Goal: Check status: Check status

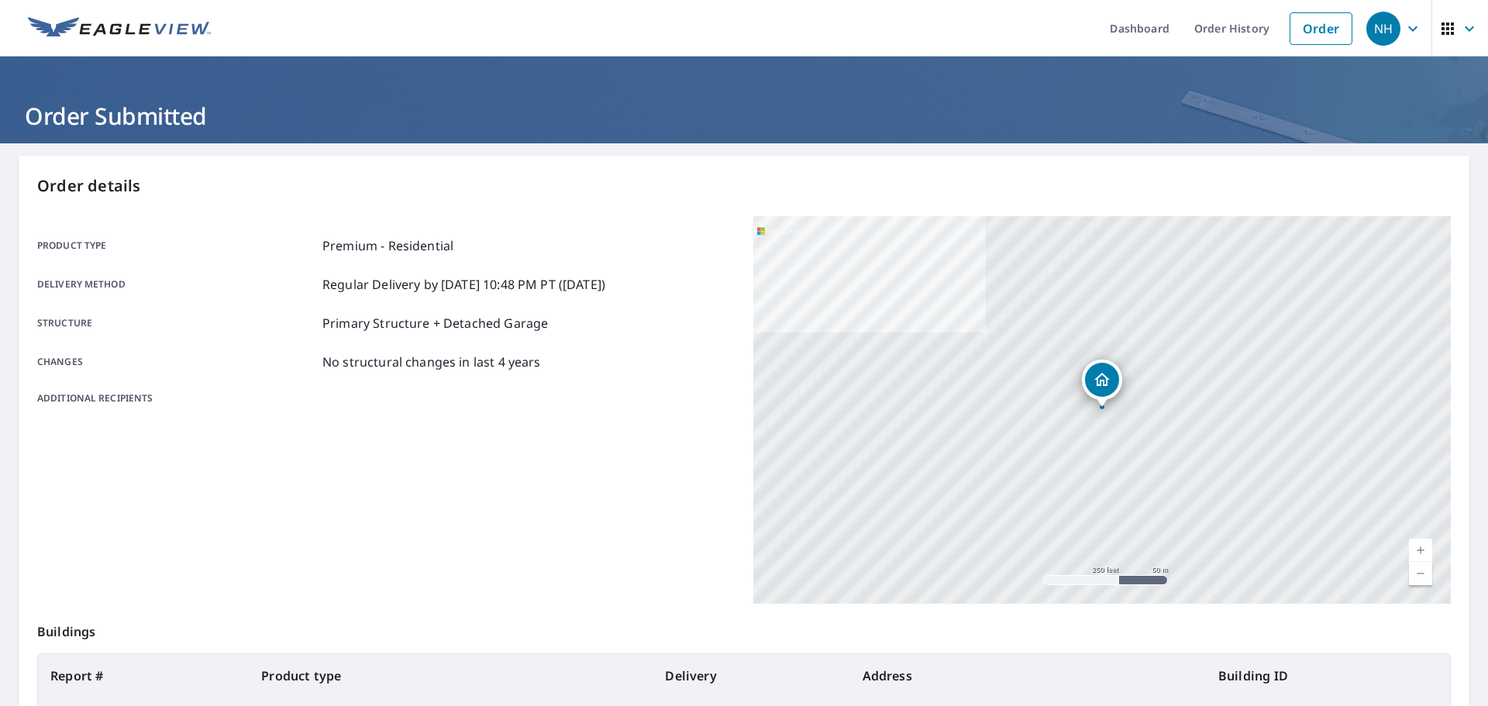
scroll to position [40, 0]
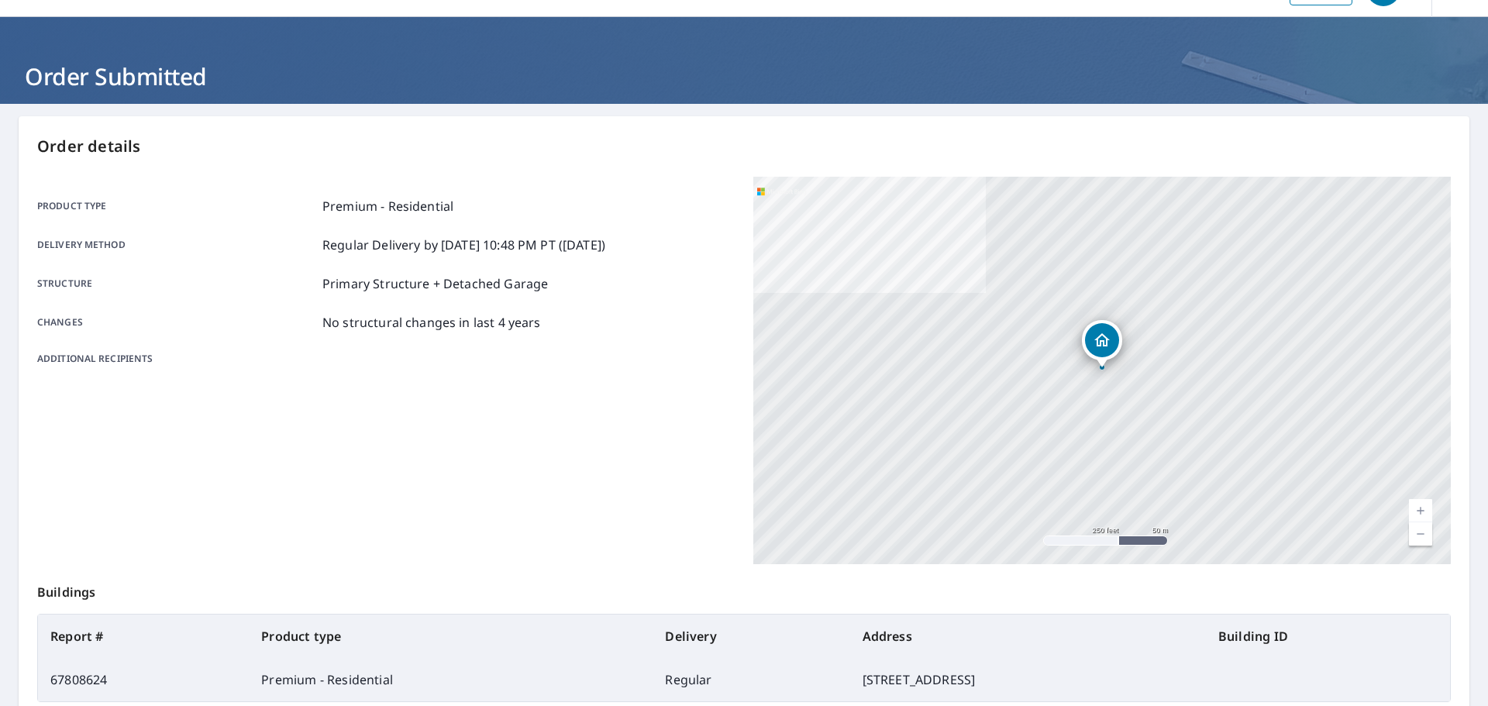
click at [576, 427] on div "Product type Premium - Residential Delivery method Regular Delivery by [DATE] 1…" at bounding box center [386, 371] width 698 height 388
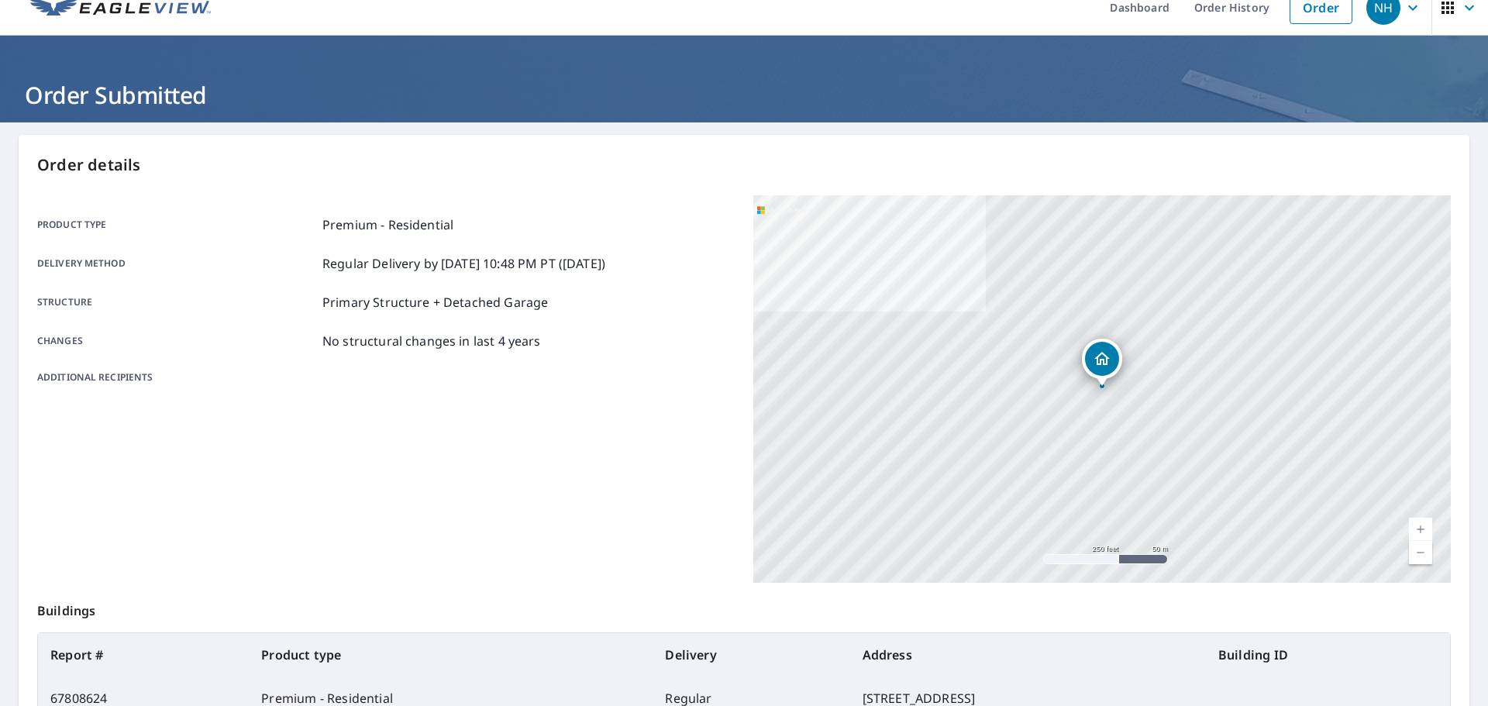
scroll to position [0, 0]
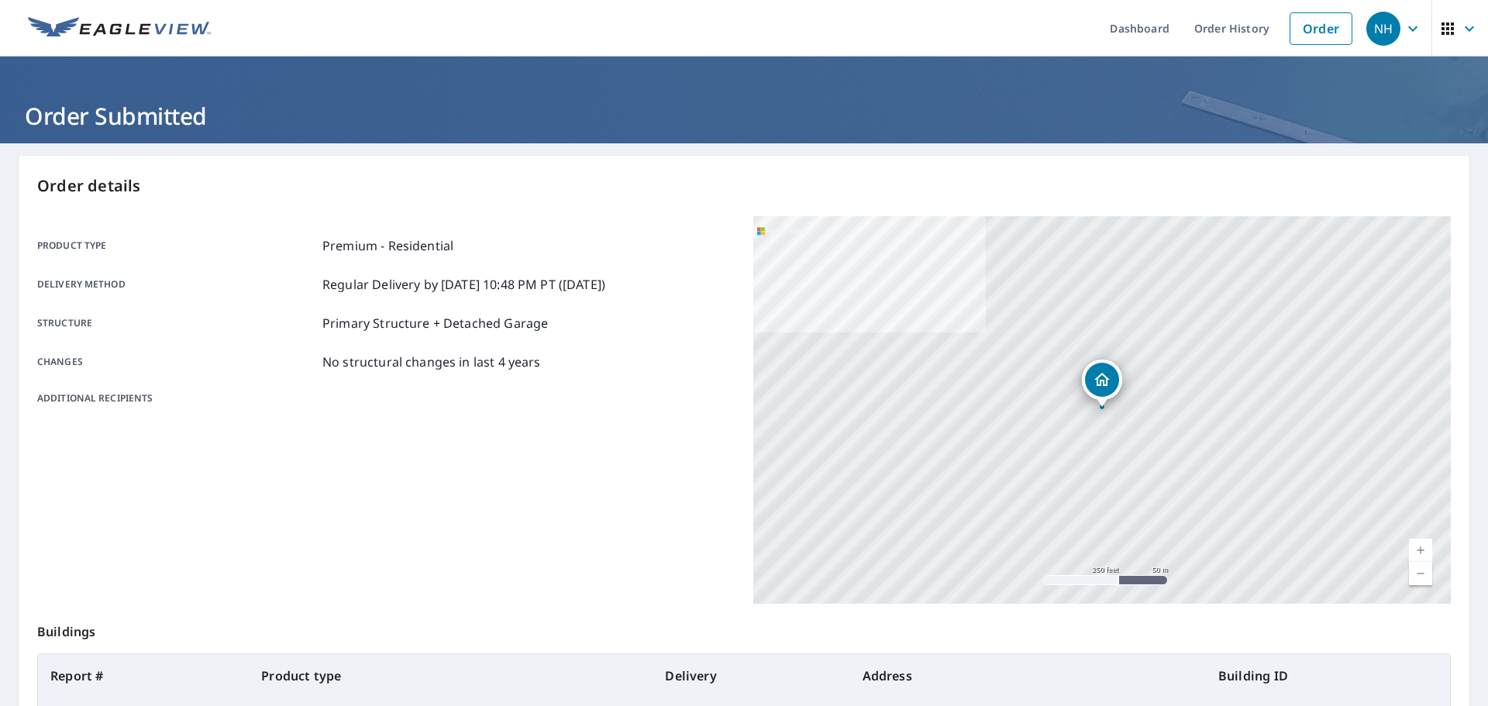
click at [1421, 575] on link "Current Level 17, Zoom Out" at bounding box center [1420, 573] width 23 height 23
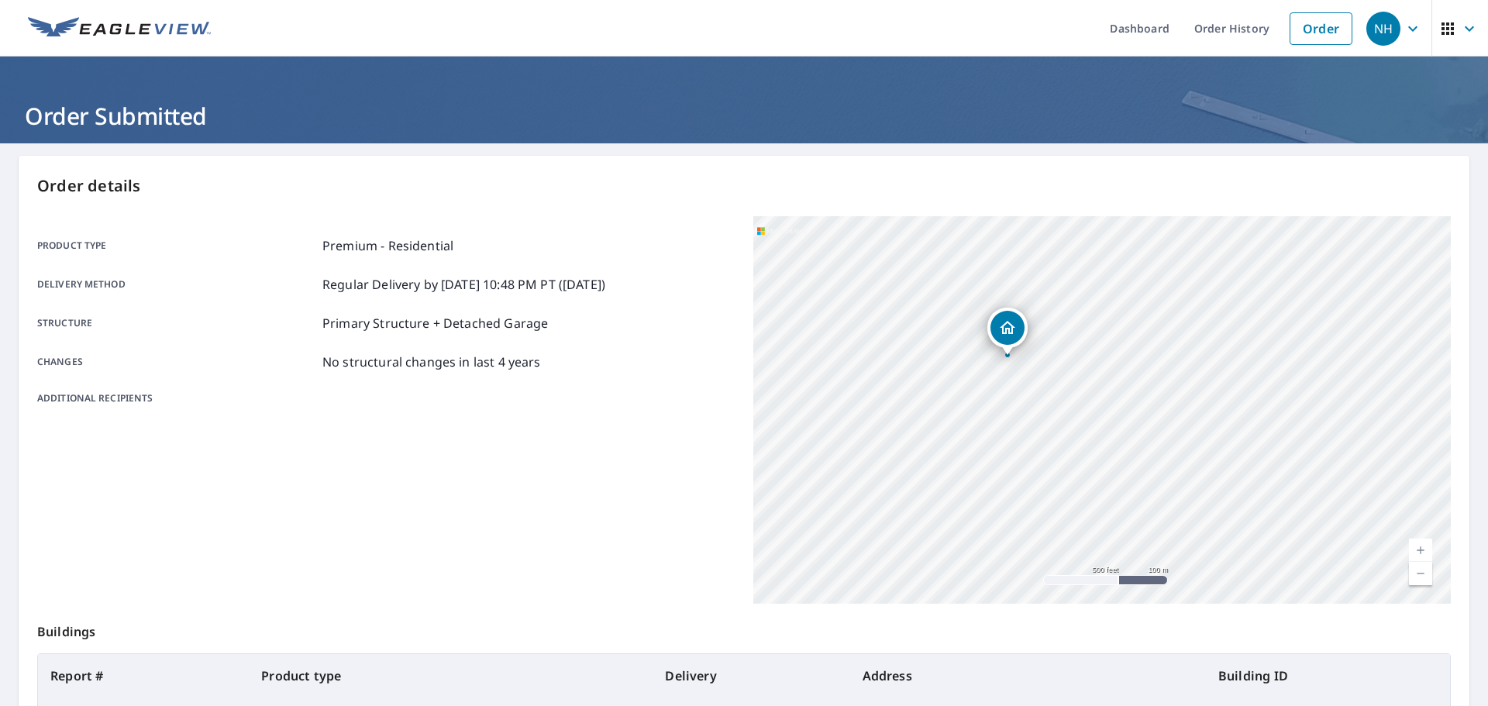
drag, startPoint x: 1180, startPoint y: 539, endPoint x: 1085, endPoint y: 487, distance: 107.9
click at [1085, 487] on div "[STREET_ADDRESS]" at bounding box center [1102, 410] width 698 height 388
drag, startPoint x: 1214, startPoint y: 551, endPoint x: 1218, endPoint y: 261, distance: 289.9
click at [1218, 263] on div "[STREET_ADDRESS]" at bounding box center [1102, 410] width 698 height 388
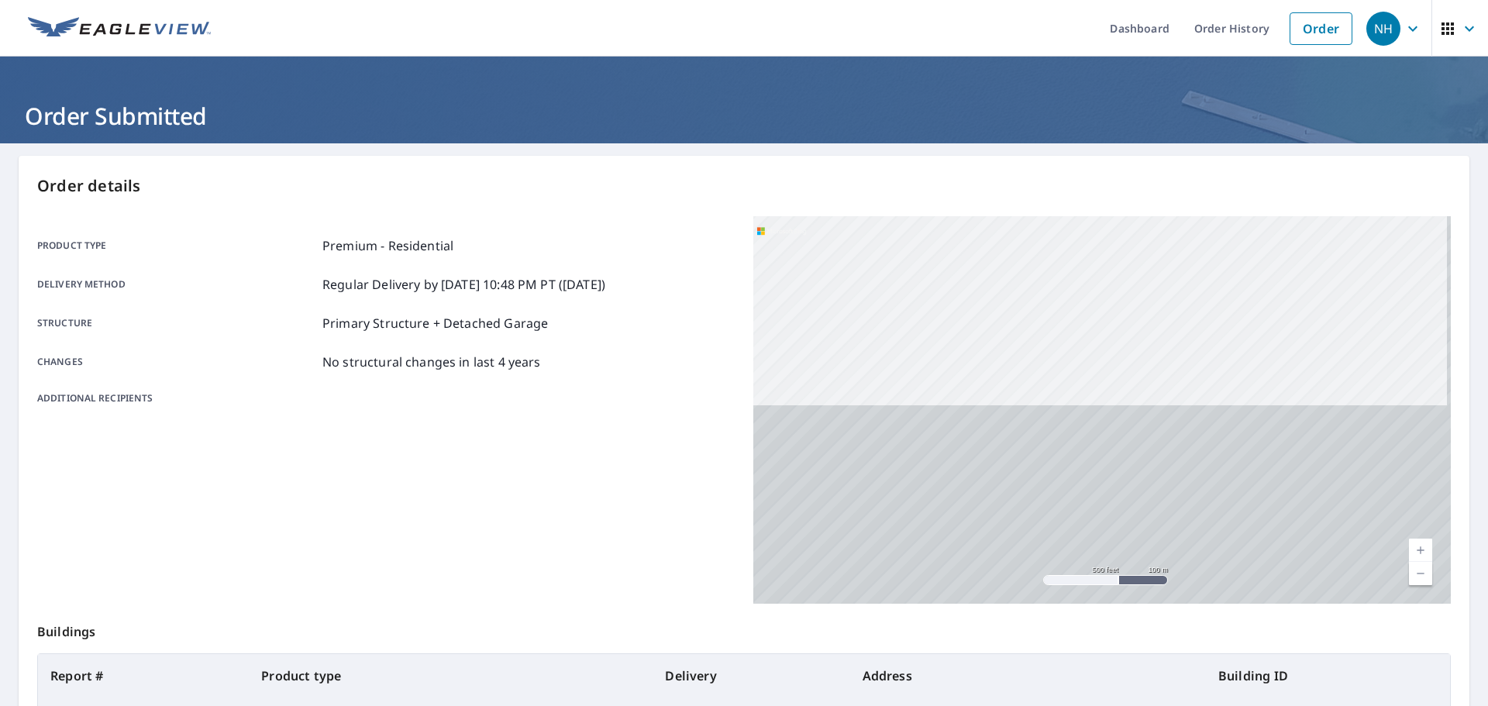
drag, startPoint x: 1176, startPoint y: 522, endPoint x: 1177, endPoint y: 234, distance: 288.3
click at [1177, 234] on div "[STREET_ADDRESS]" at bounding box center [1102, 410] width 698 height 388
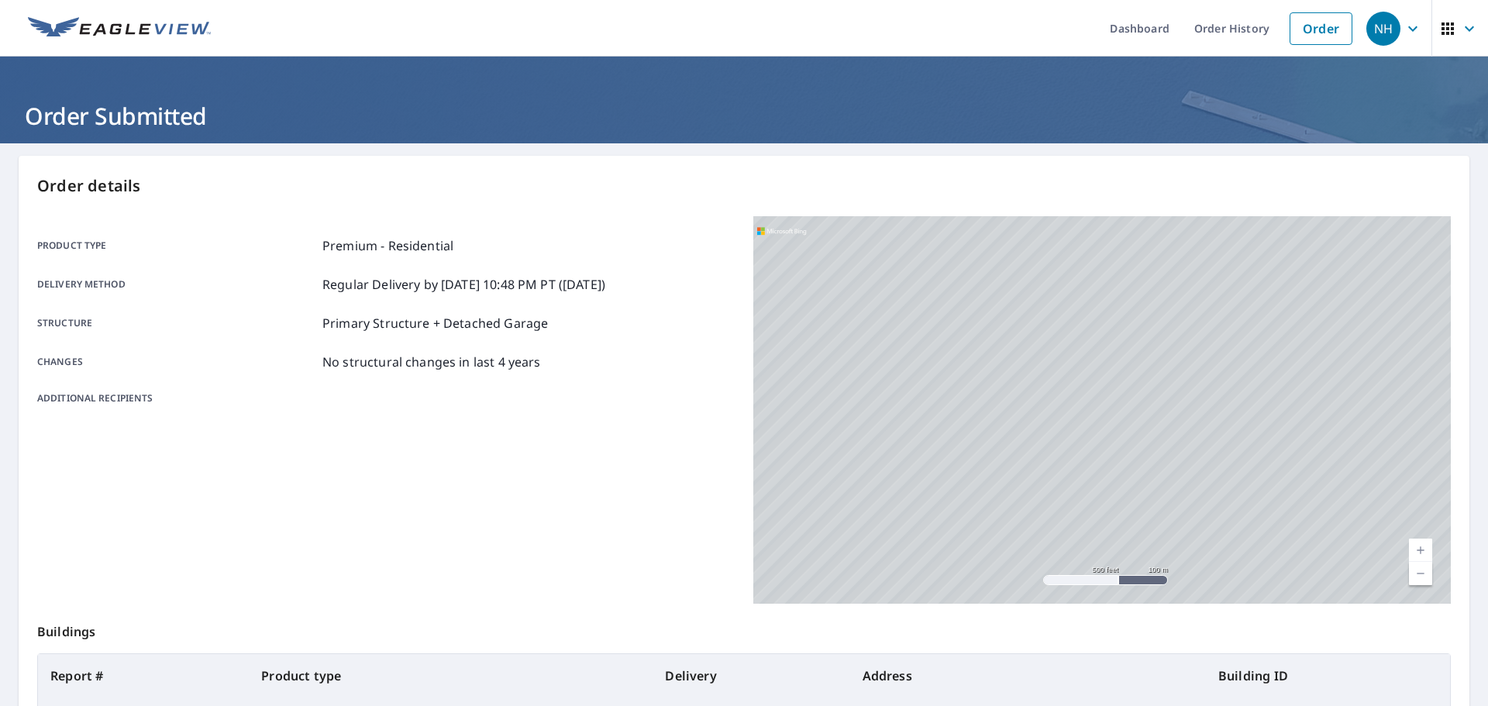
drag, startPoint x: 1174, startPoint y: 540, endPoint x: 1103, endPoint y: 272, distance: 277.5
click at [1103, 272] on div "[STREET_ADDRESS]" at bounding box center [1102, 410] width 698 height 388
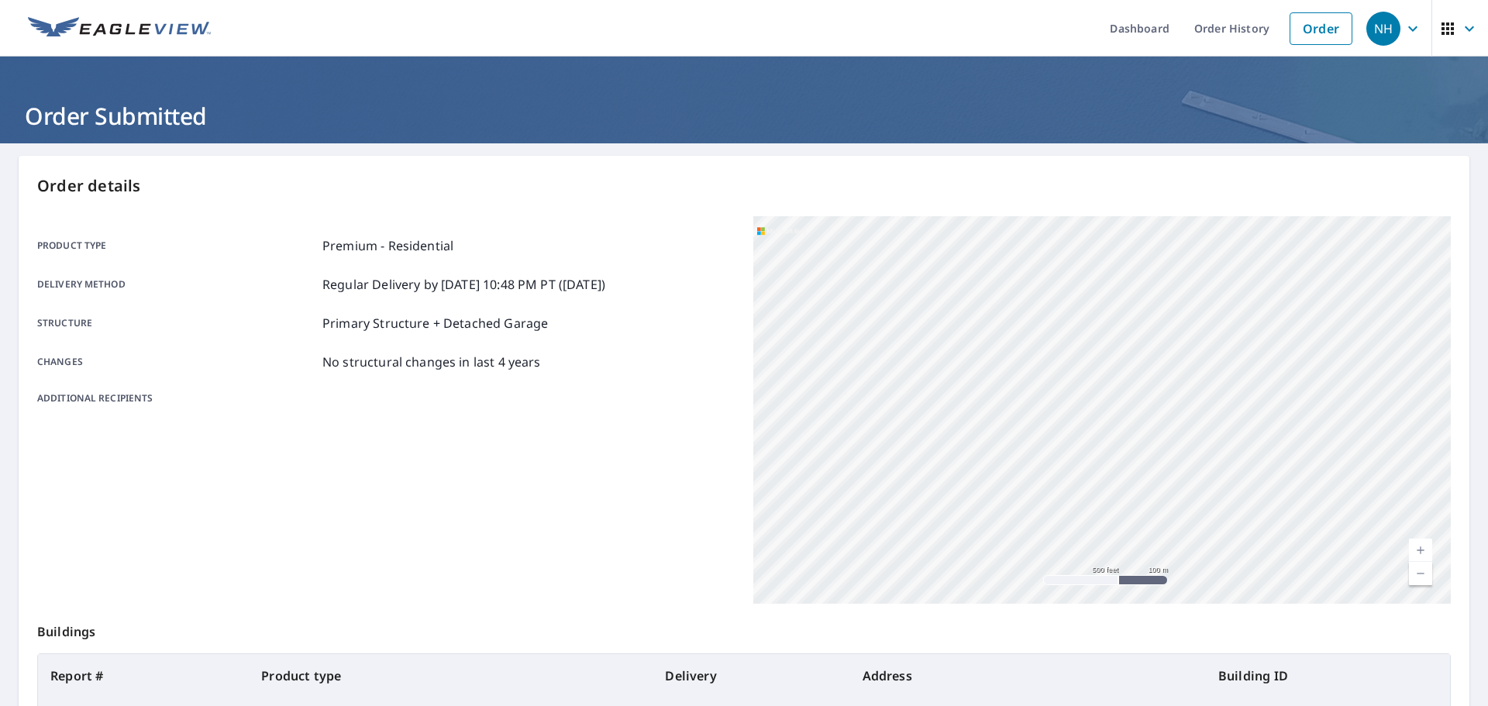
drag, startPoint x: 901, startPoint y: 439, endPoint x: 1122, endPoint y: 478, distance: 225.0
click at [1122, 478] on div "[STREET_ADDRESS]" at bounding box center [1102, 410] width 698 height 388
drag, startPoint x: 902, startPoint y: 478, endPoint x: 992, endPoint y: 491, distance: 90.9
click at [992, 491] on div "[STREET_ADDRESS]" at bounding box center [1102, 410] width 698 height 388
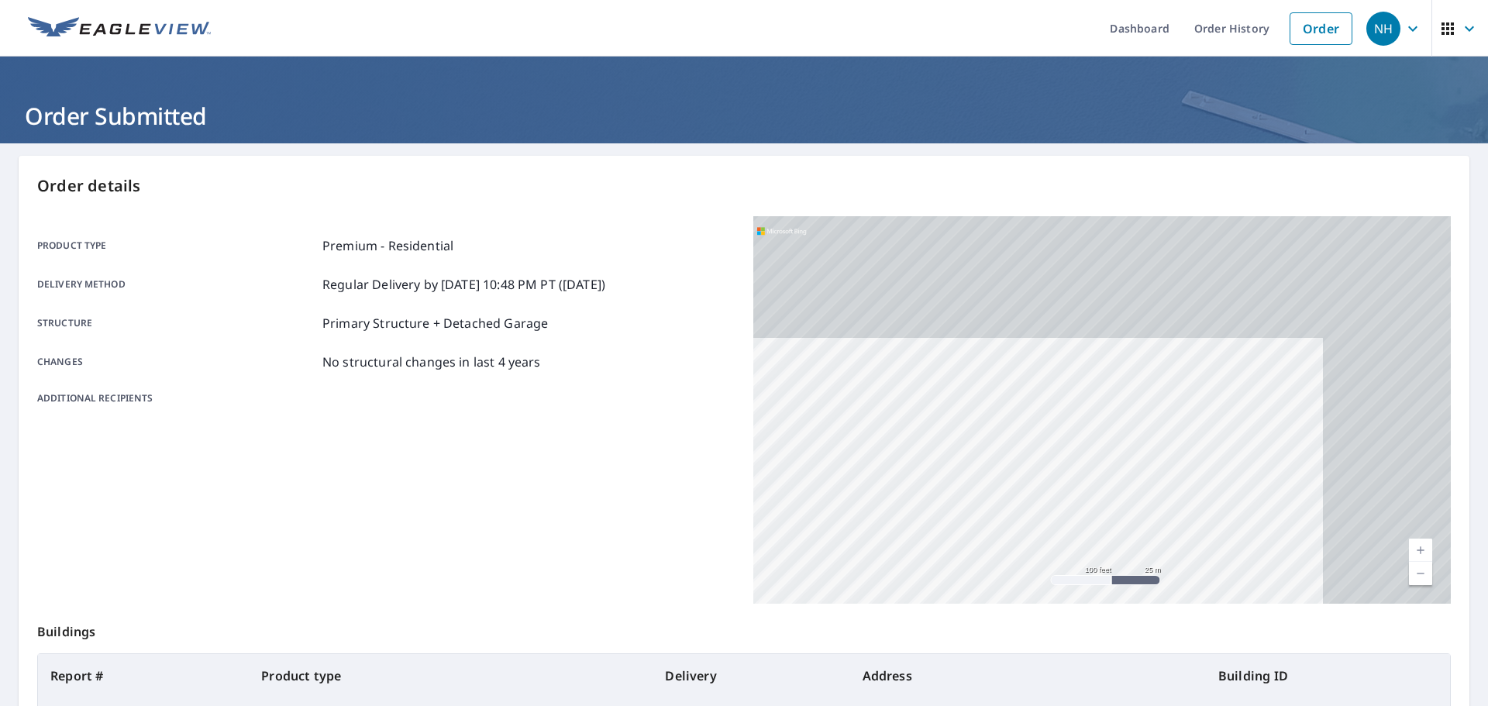
drag, startPoint x: 1307, startPoint y: 359, endPoint x: 1142, endPoint y: 525, distance: 234.0
click at [1142, 525] on div "[STREET_ADDRESS]" at bounding box center [1102, 410] width 698 height 388
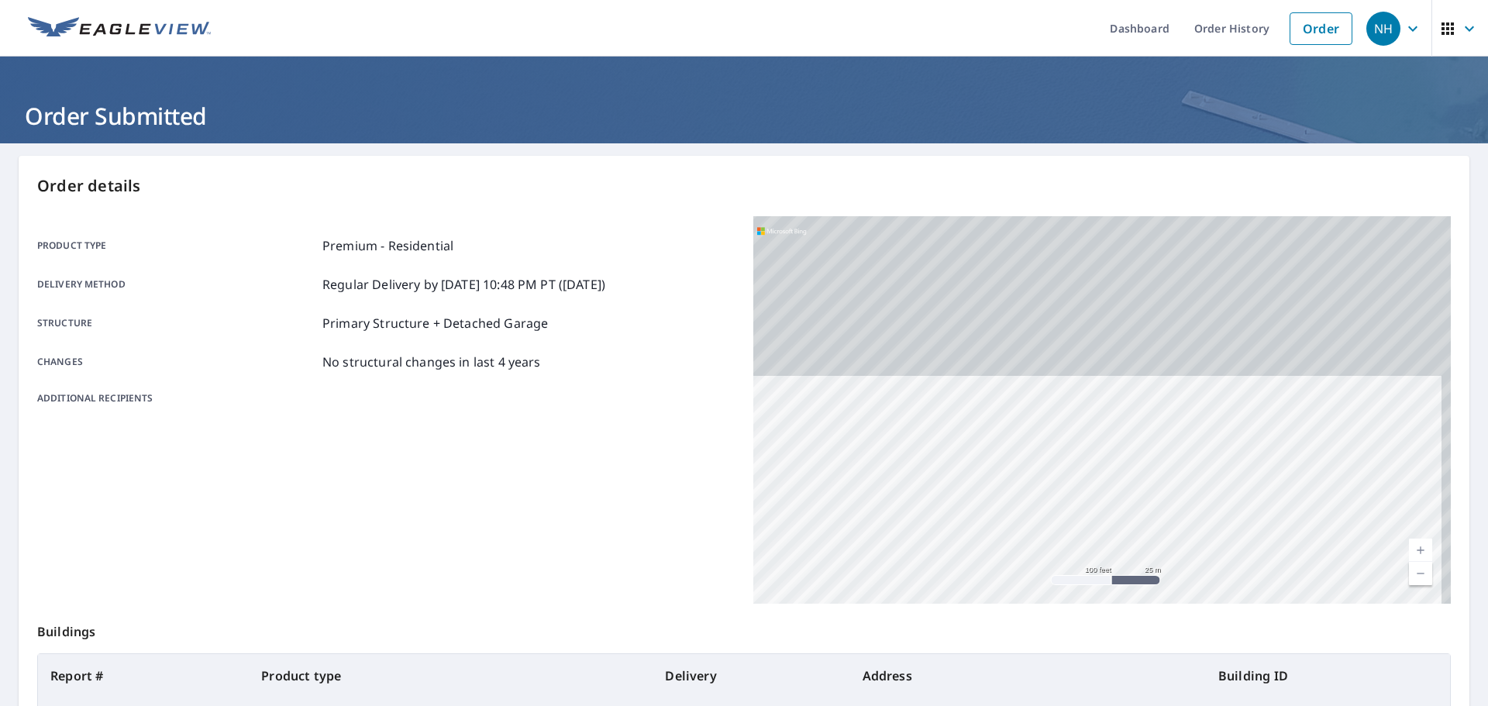
drag, startPoint x: 1103, startPoint y: 281, endPoint x: 1095, endPoint y: 525, distance: 244.3
click at [1095, 525] on div "[STREET_ADDRESS]" at bounding box center [1102, 410] width 698 height 388
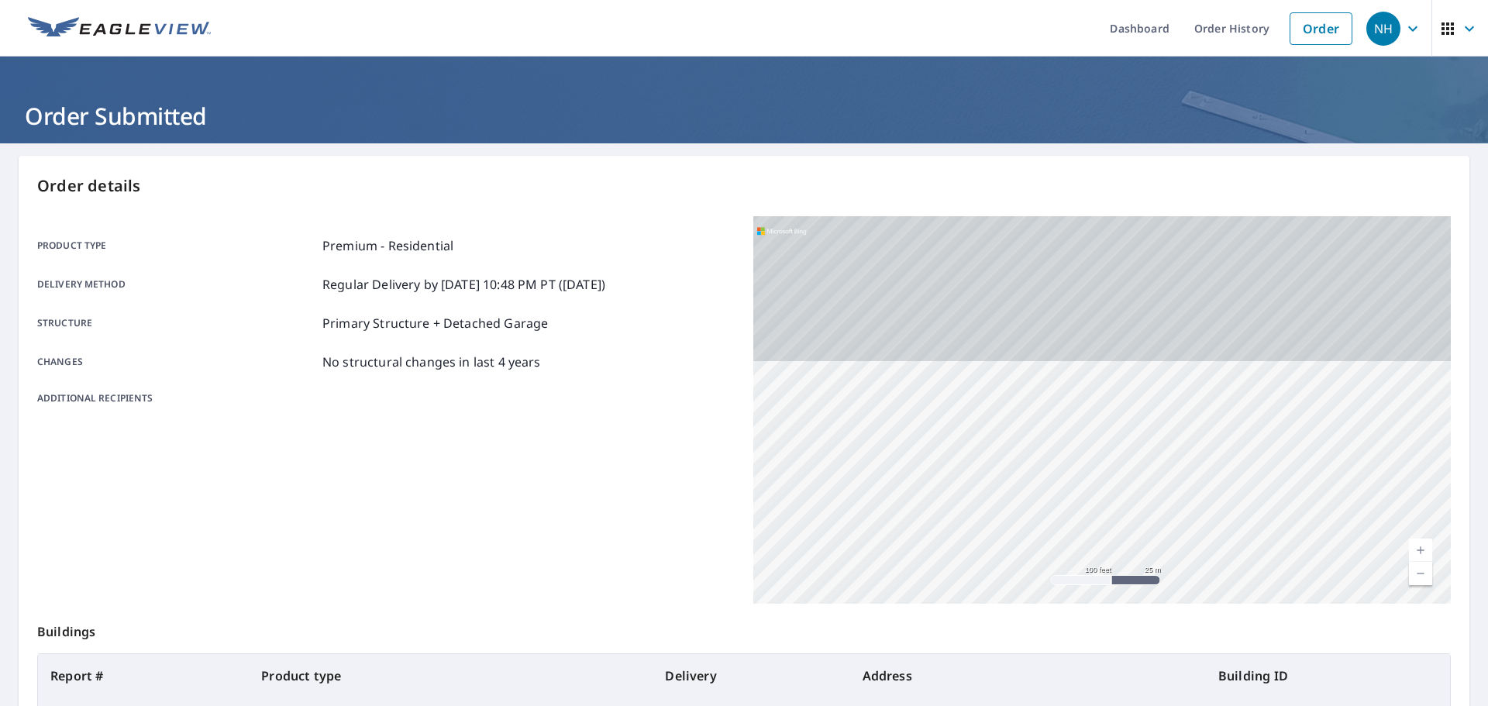
drag, startPoint x: 1084, startPoint y: 312, endPoint x: 1080, endPoint y: 497, distance: 185.3
click at [1080, 497] on div "[STREET_ADDRESS]" at bounding box center [1102, 410] width 698 height 388
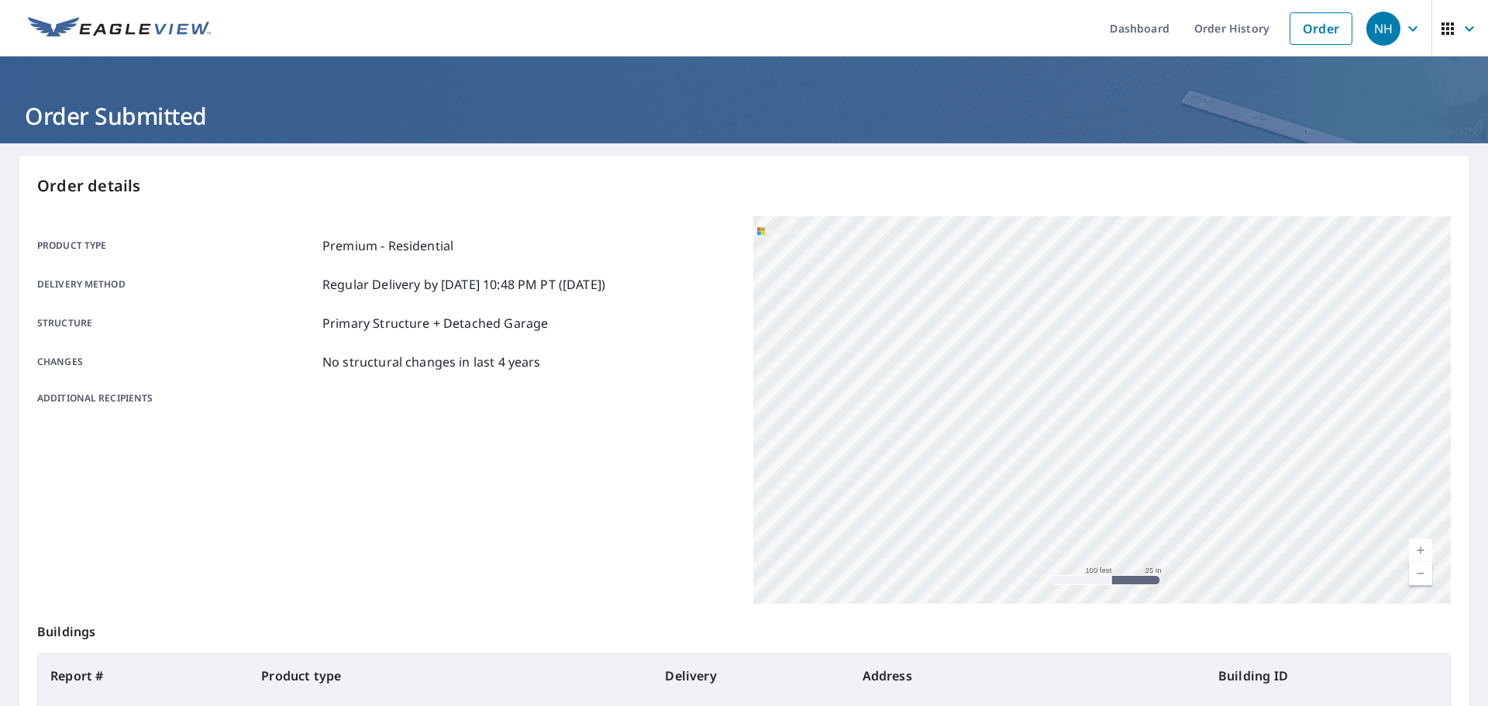
click at [1430, 584] on link "Current Level 18, Zoom Out" at bounding box center [1420, 573] width 23 height 23
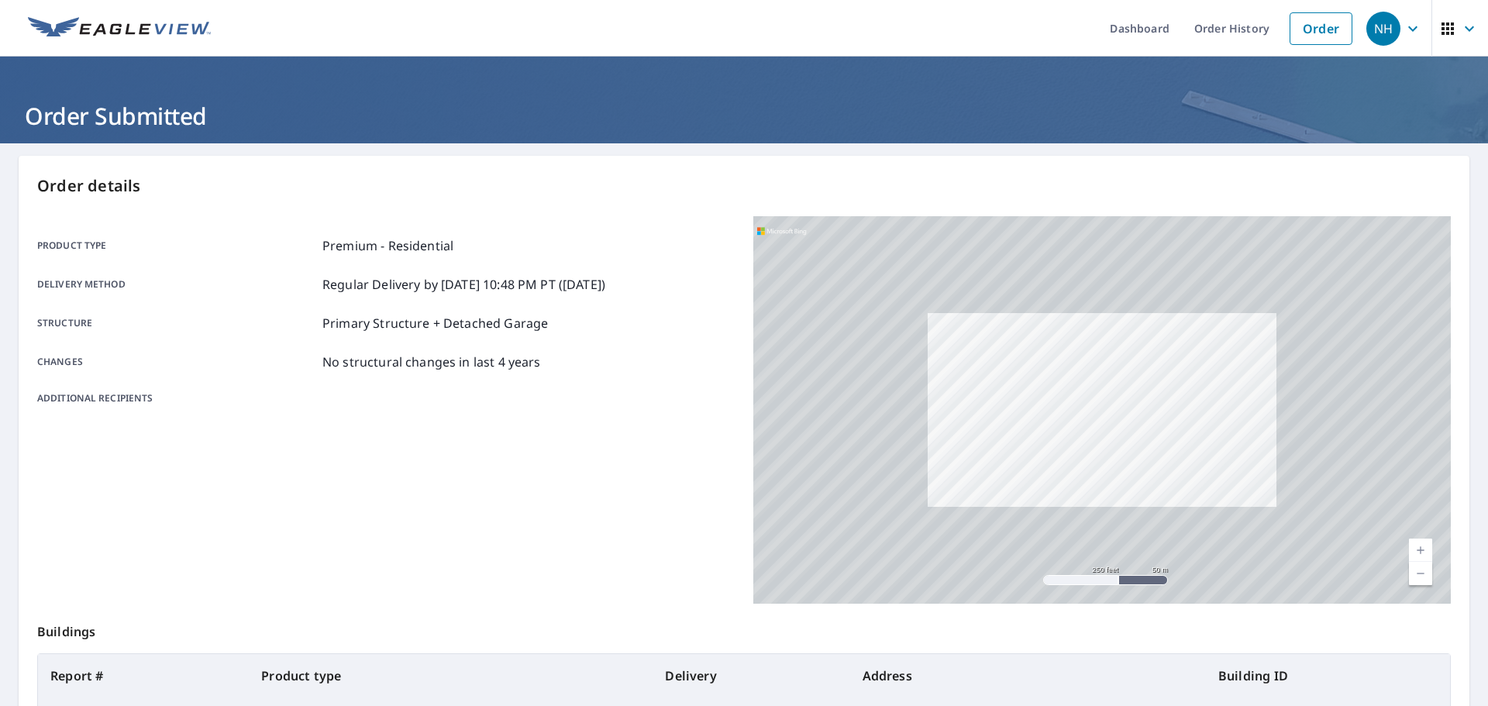
click at [1430, 584] on link "Current Level 17, Zoom Out" at bounding box center [1420, 573] width 23 height 23
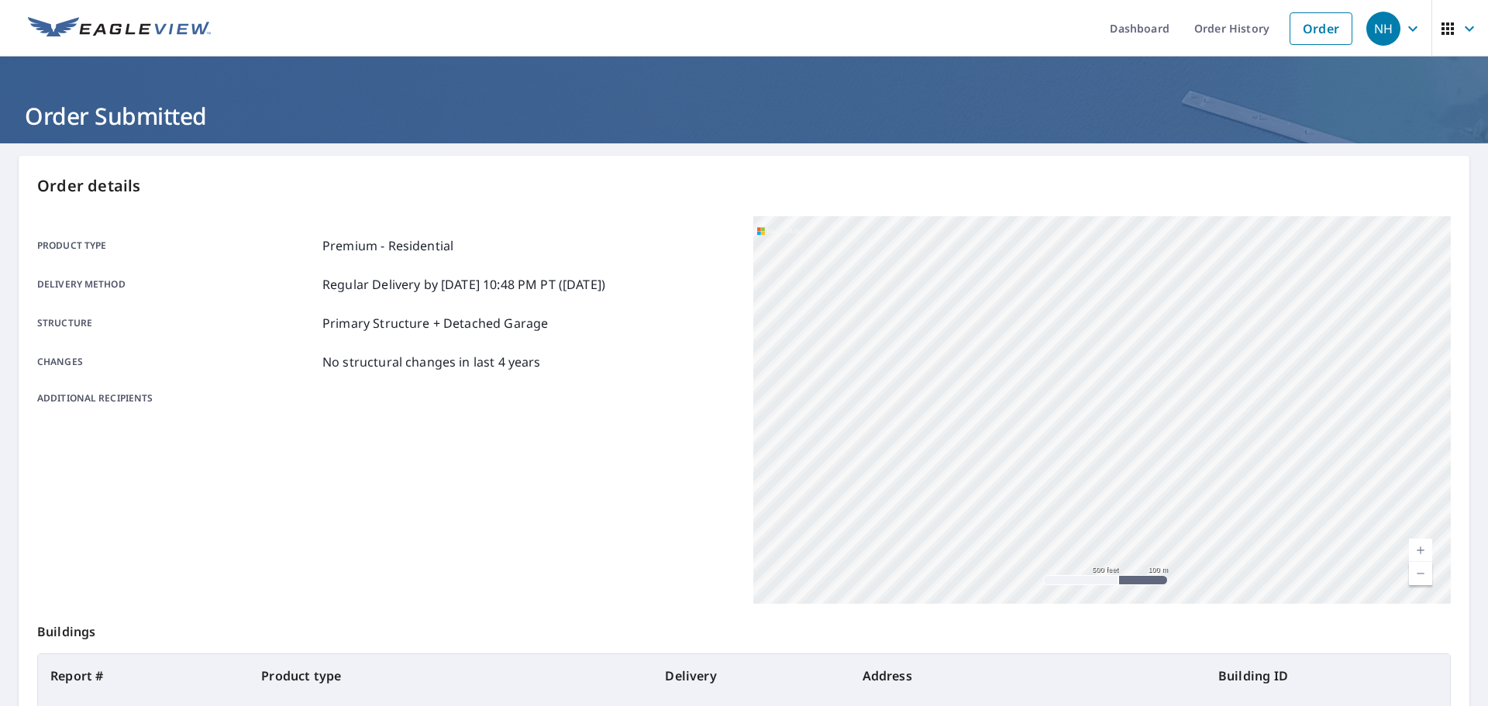
drag, startPoint x: 1269, startPoint y: 313, endPoint x: 1208, endPoint y: 539, distance: 234.4
click at [1208, 539] on div "[STREET_ADDRESS]" at bounding box center [1102, 410] width 698 height 388
drag, startPoint x: 1218, startPoint y: 267, endPoint x: 1178, endPoint y: 601, distance: 336.5
click at [1178, 601] on div "[STREET_ADDRESS]" at bounding box center [1102, 410] width 698 height 388
drag, startPoint x: 1299, startPoint y: 411, endPoint x: 1338, endPoint y: 639, distance: 231.1
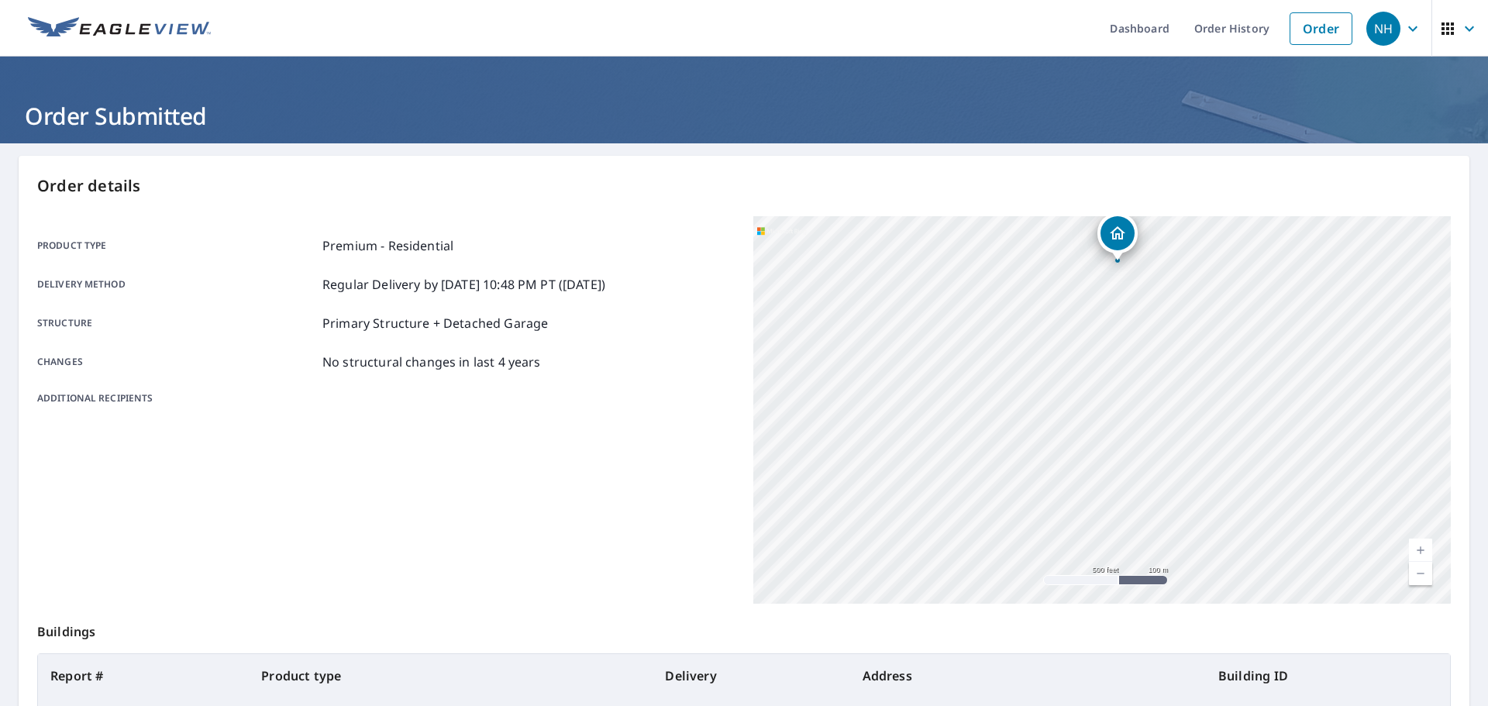
click at [1338, 639] on div "Order details Product type Premium - Residential Delivery method Regular Delive…" at bounding box center [744, 508] width 1451 height 705
click at [1095, 393] on div "[STREET_ADDRESS]" at bounding box center [1102, 410] width 698 height 388
